Goal: Information Seeking & Learning: Learn about a topic

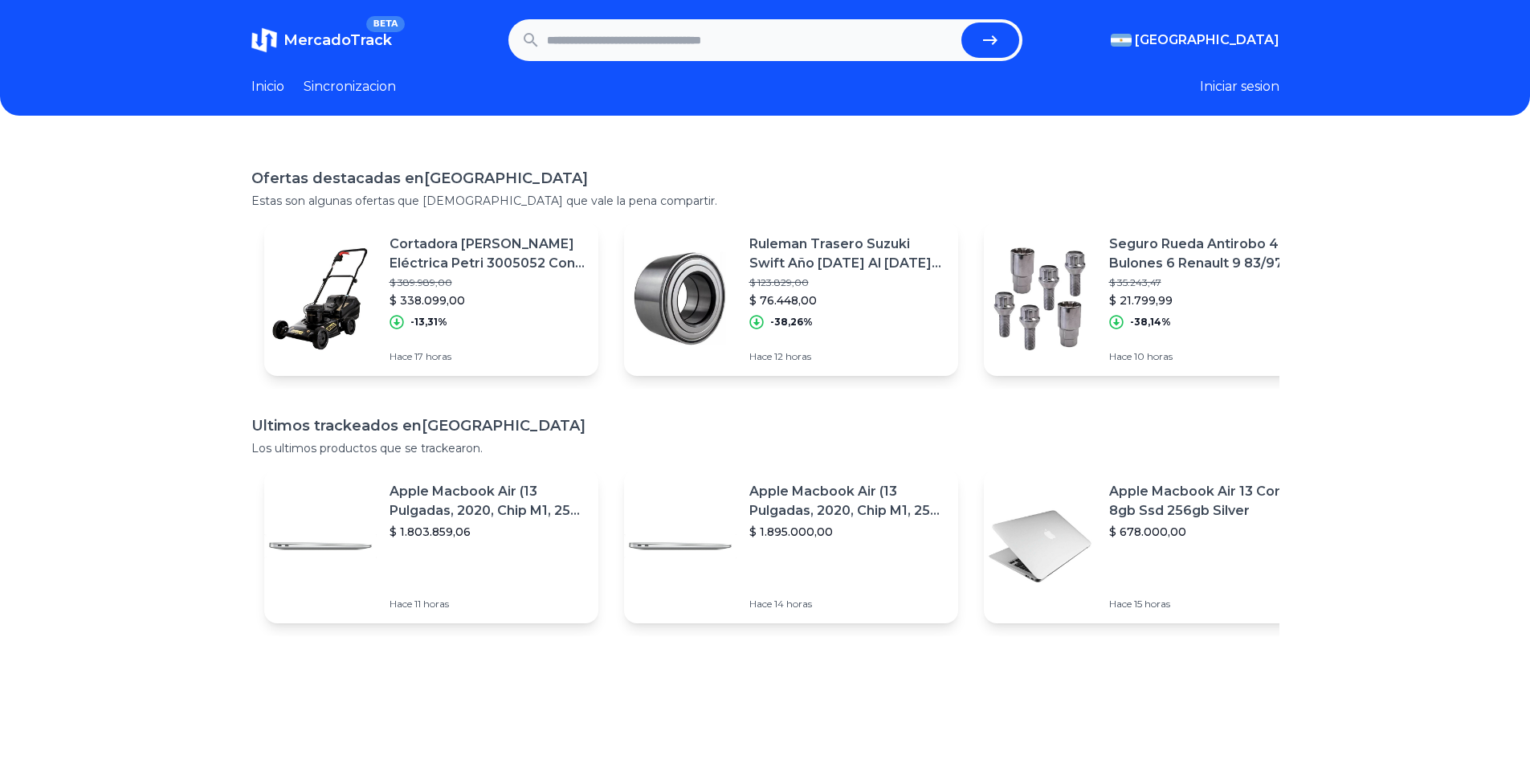
click at [671, 46] on input "text" at bounding box center [750, 40] width 408 height 35
click at [269, 83] on link "Inicio" at bounding box center [268, 86] width 33 height 19
click at [355, 40] on span "MercadoTrack" at bounding box center [338, 40] width 109 height 17
click at [418, 188] on h1 "Ofertas destacadas en [GEOGRAPHIC_DATA]" at bounding box center [765, 178] width 1027 height 22
click at [491, 499] on p "Apple Macbook Air (13 Pulgadas, 2020, Chip M1, 256 Gb De Ssd, 8 Gb De Ram) - Pl…" at bounding box center [487, 501] width 196 height 39
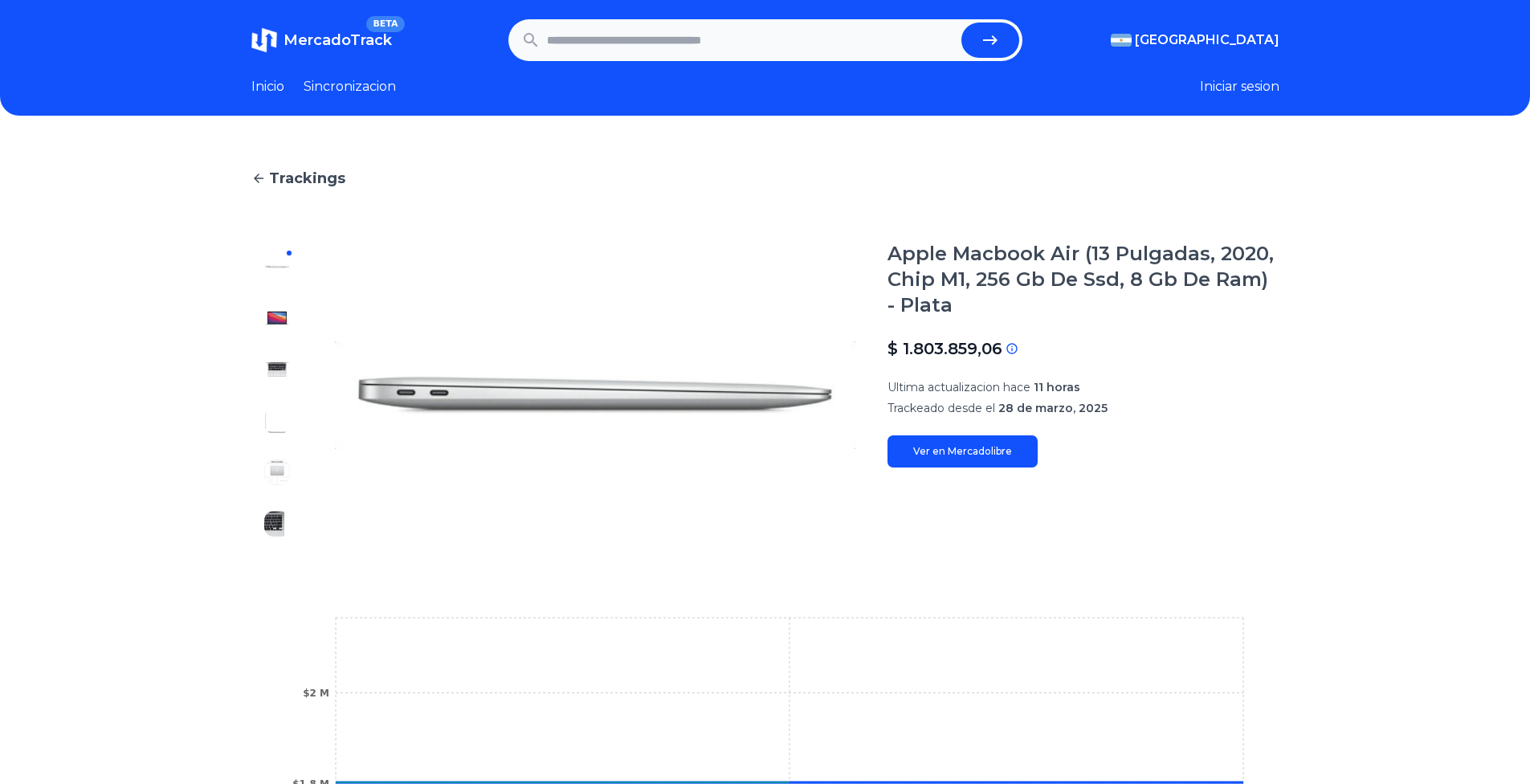
click at [941, 451] on link "Ver en Mercadolibre" at bounding box center [963, 451] width 150 height 32
click at [382, 47] on span "MercadoTrack" at bounding box center [338, 40] width 109 height 17
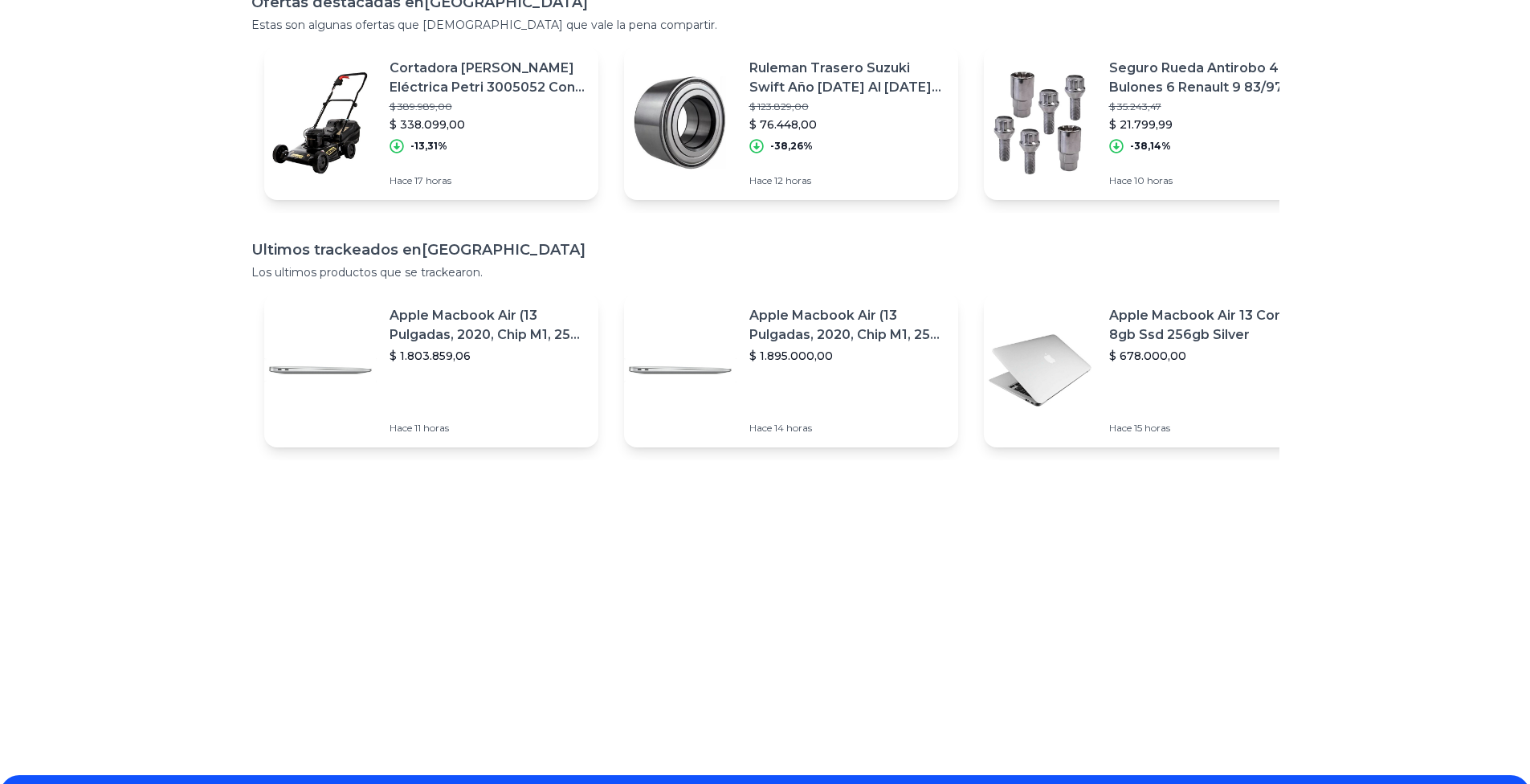
scroll to position [301, 0]
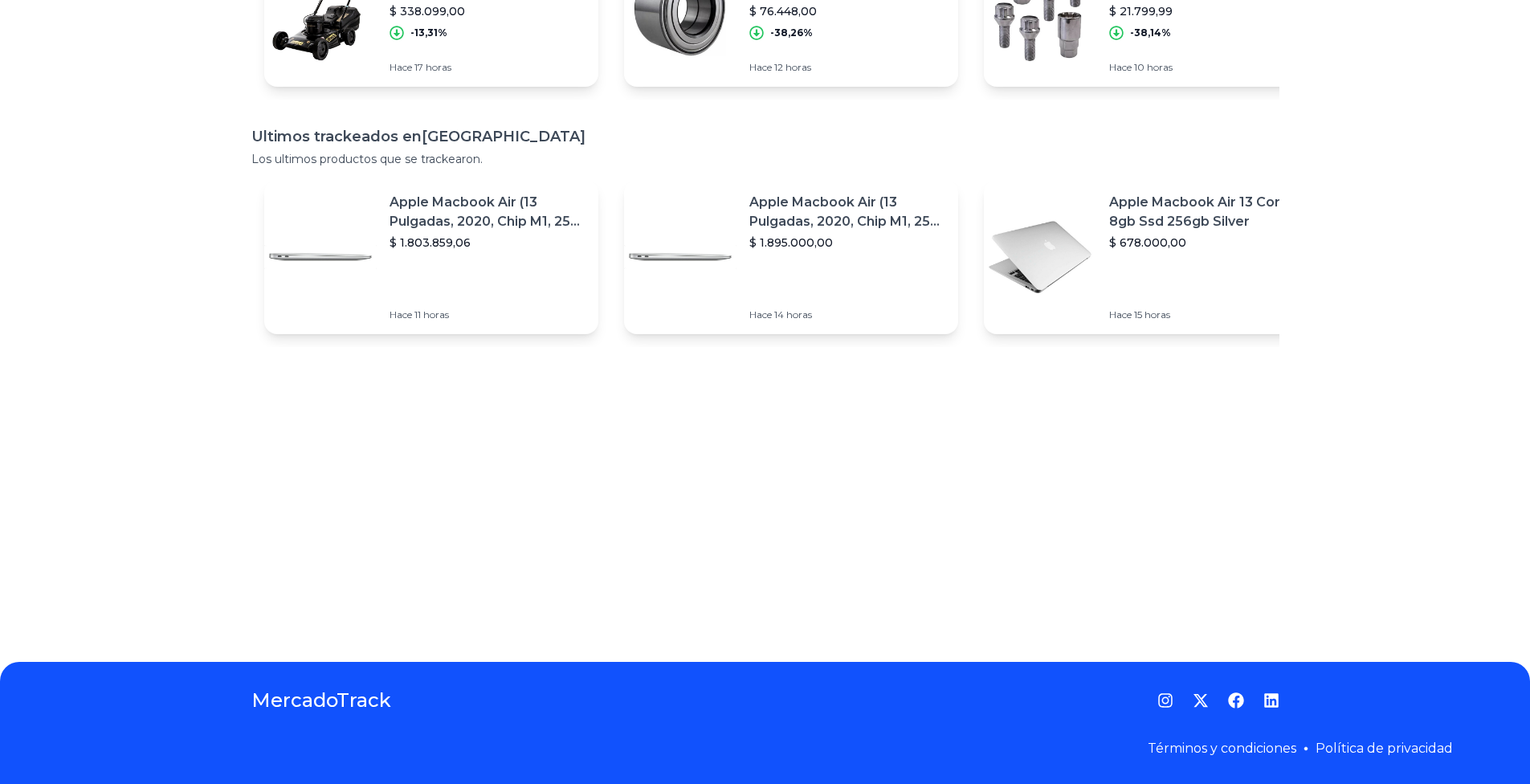
click at [1274, 750] on link "Términos y condiciones" at bounding box center [1222, 748] width 149 height 16
